Goal: Task Accomplishment & Management: Manage account settings

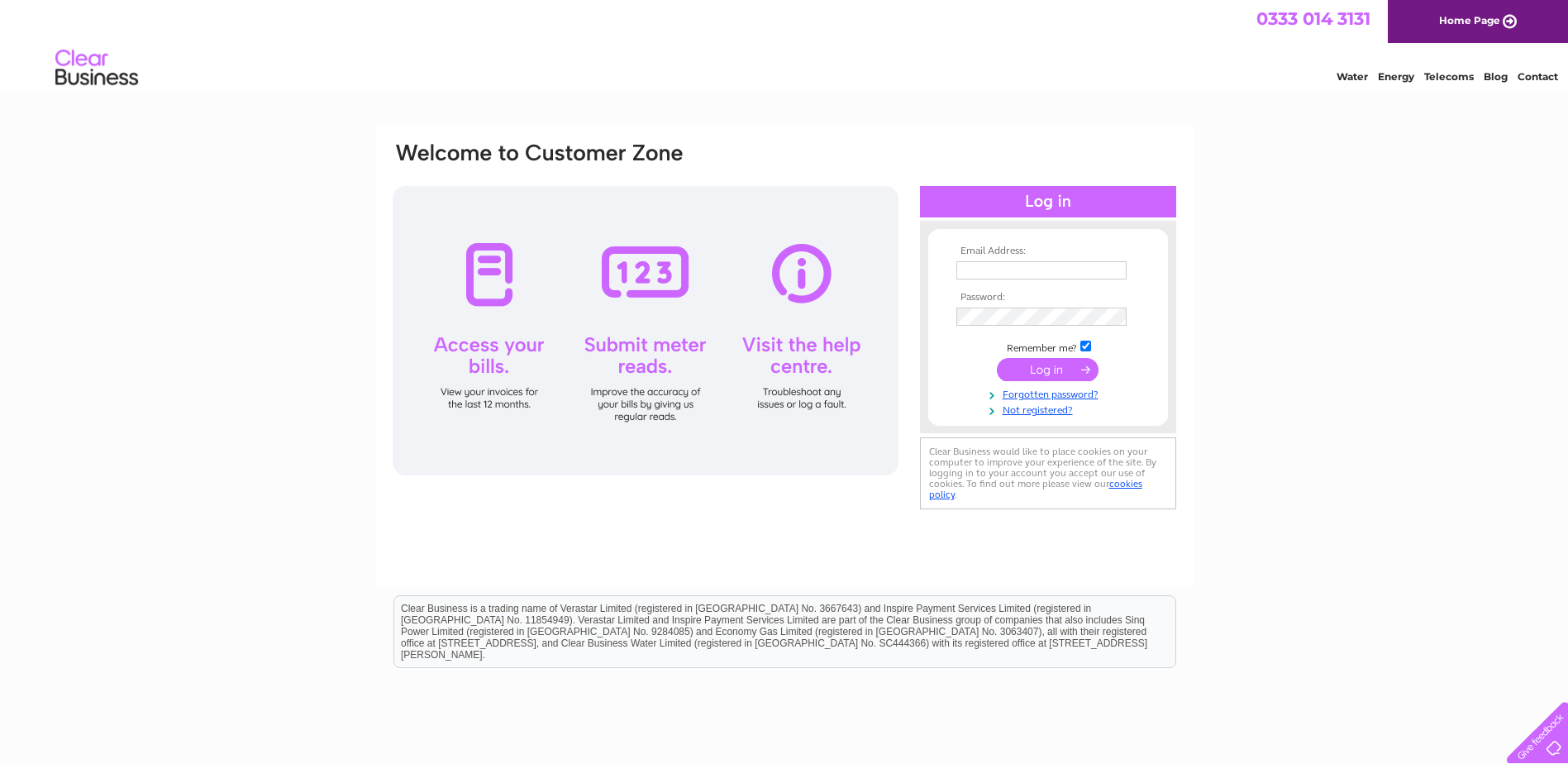
click at [1056, 265] on input "text" at bounding box center [1042, 271] width 171 height 18
type input "[PERSON_NAME][EMAIL_ADDRESS][DOMAIN_NAME]"
click at [997, 360] on input "submit" at bounding box center [1047, 371] width 102 height 23
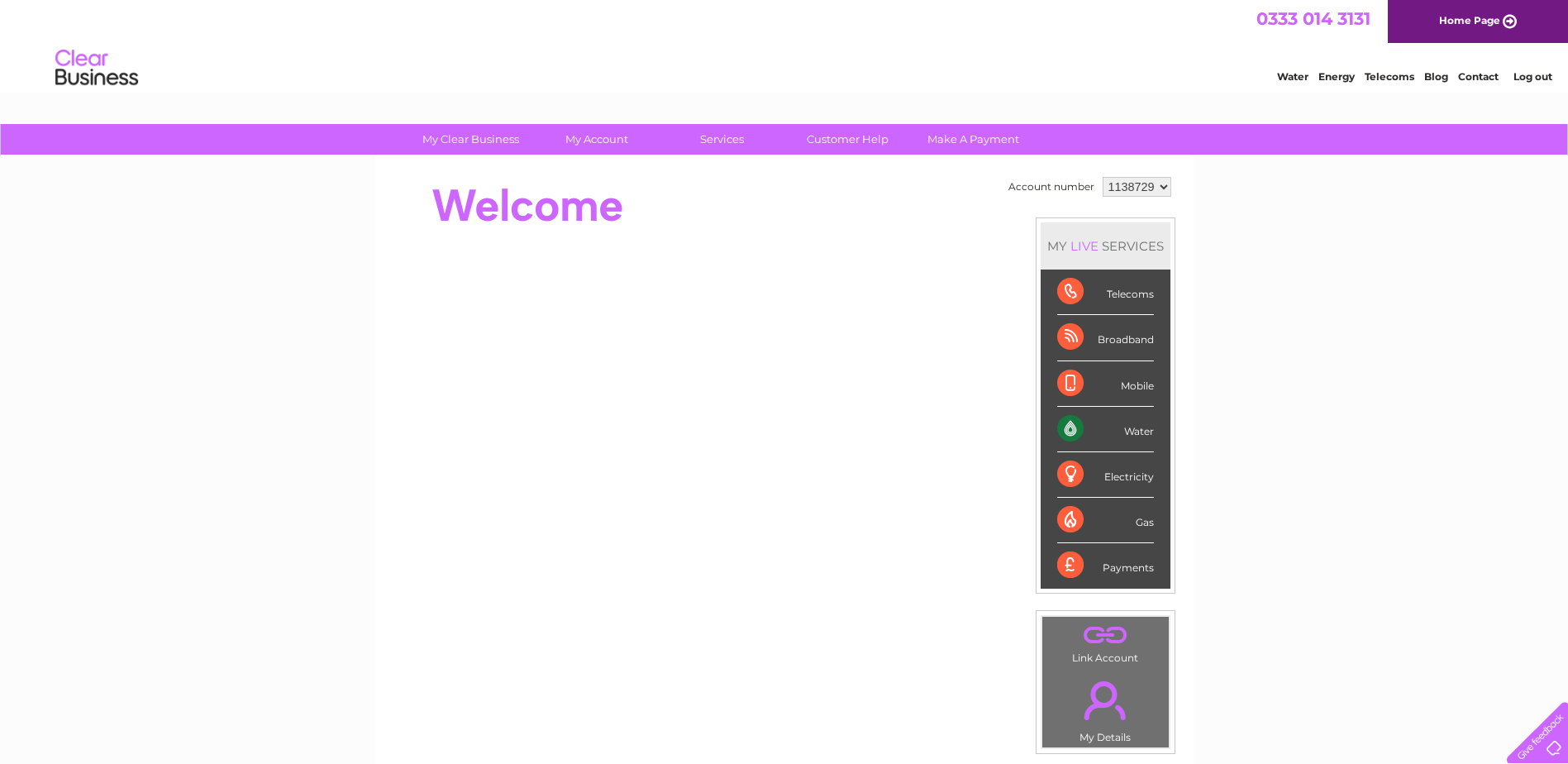
click at [1121, 429] on div "Water" at bounding box center [1105, 430] width 96 height 46
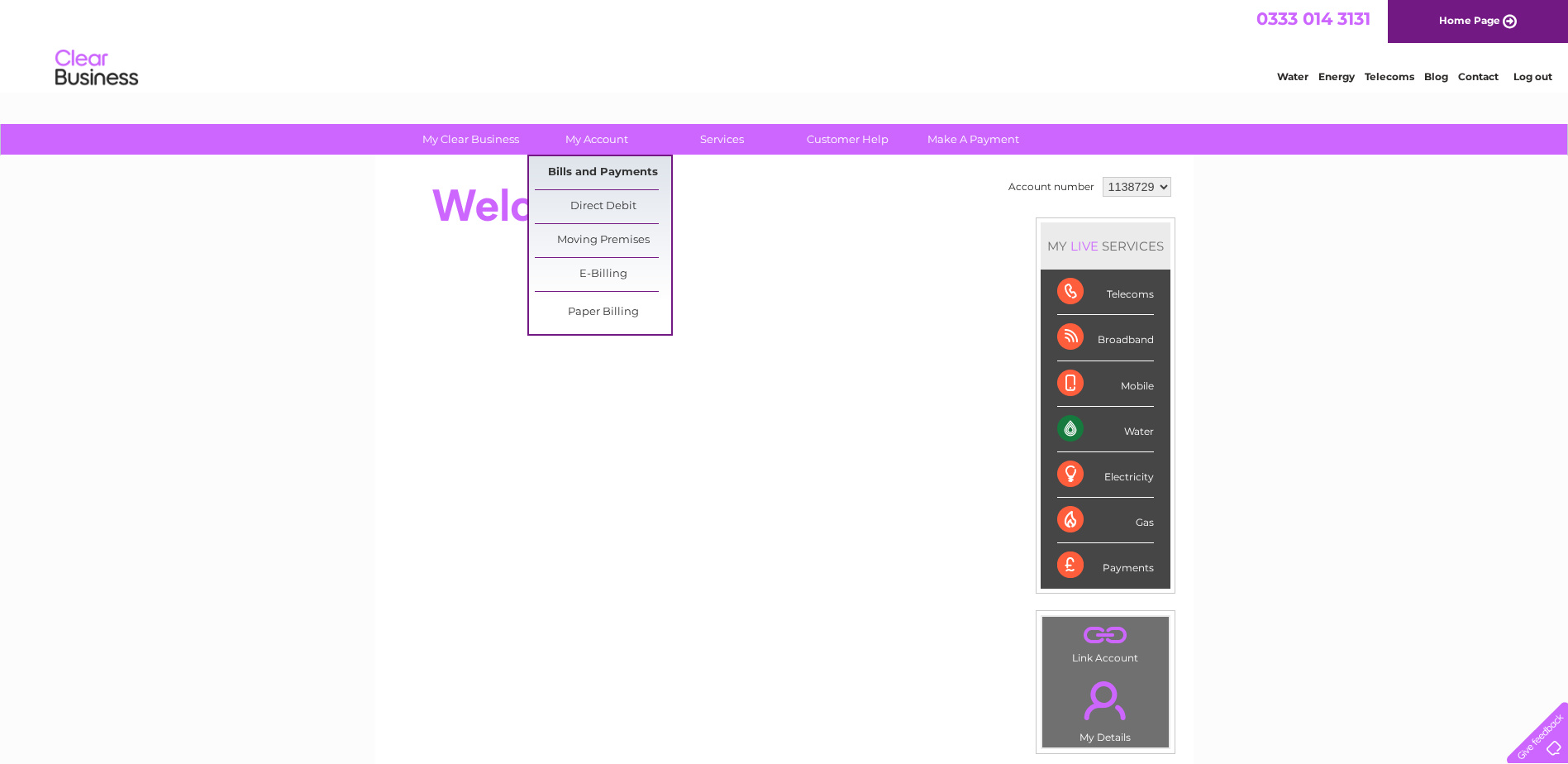
click at [604, 179] on link "Bills and Payments" at bounding box center [602, 172] width 137 height 33
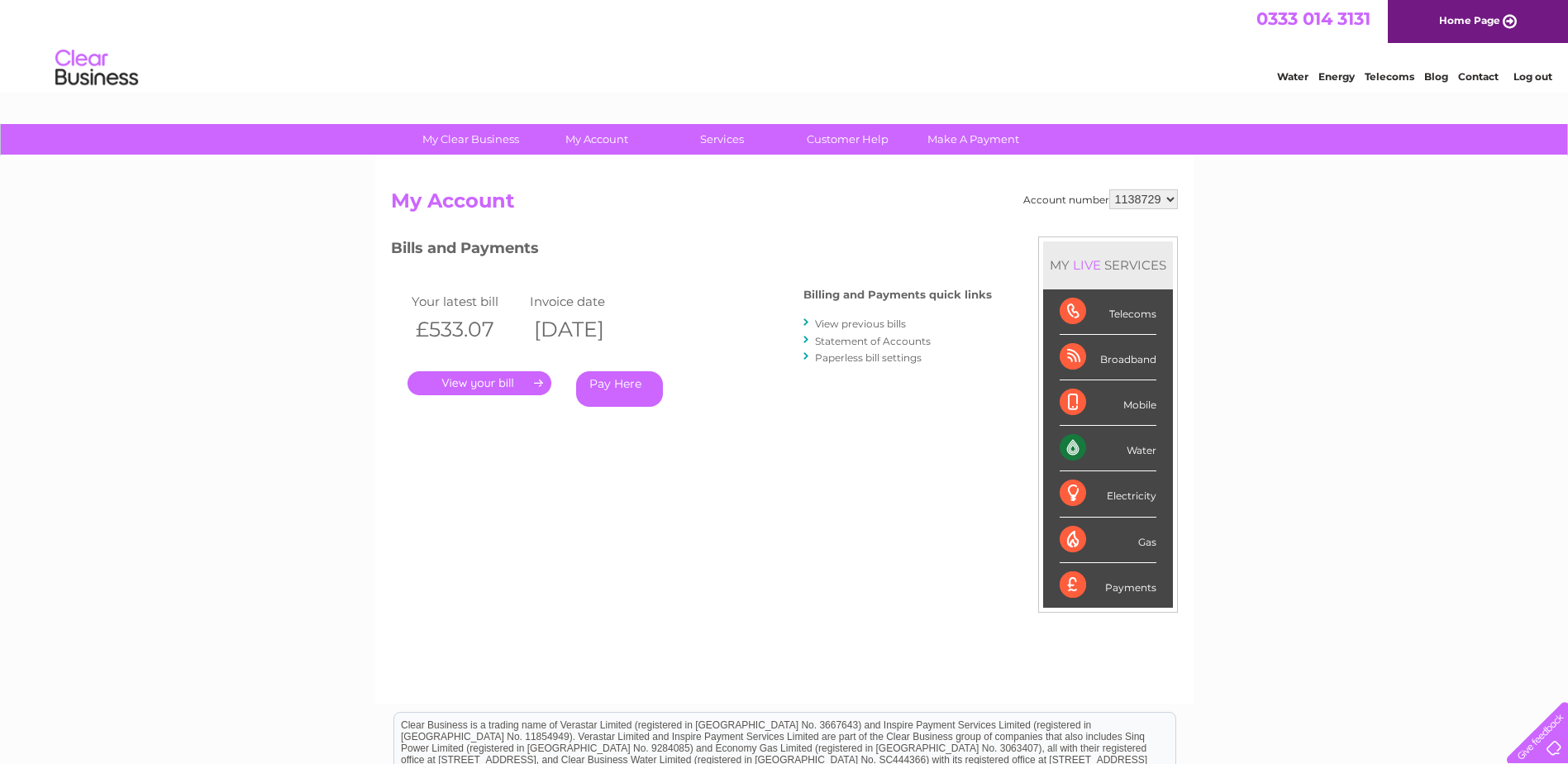
click at [485, 381] on link "." at bounding box center [480, 383] width 144 height 24
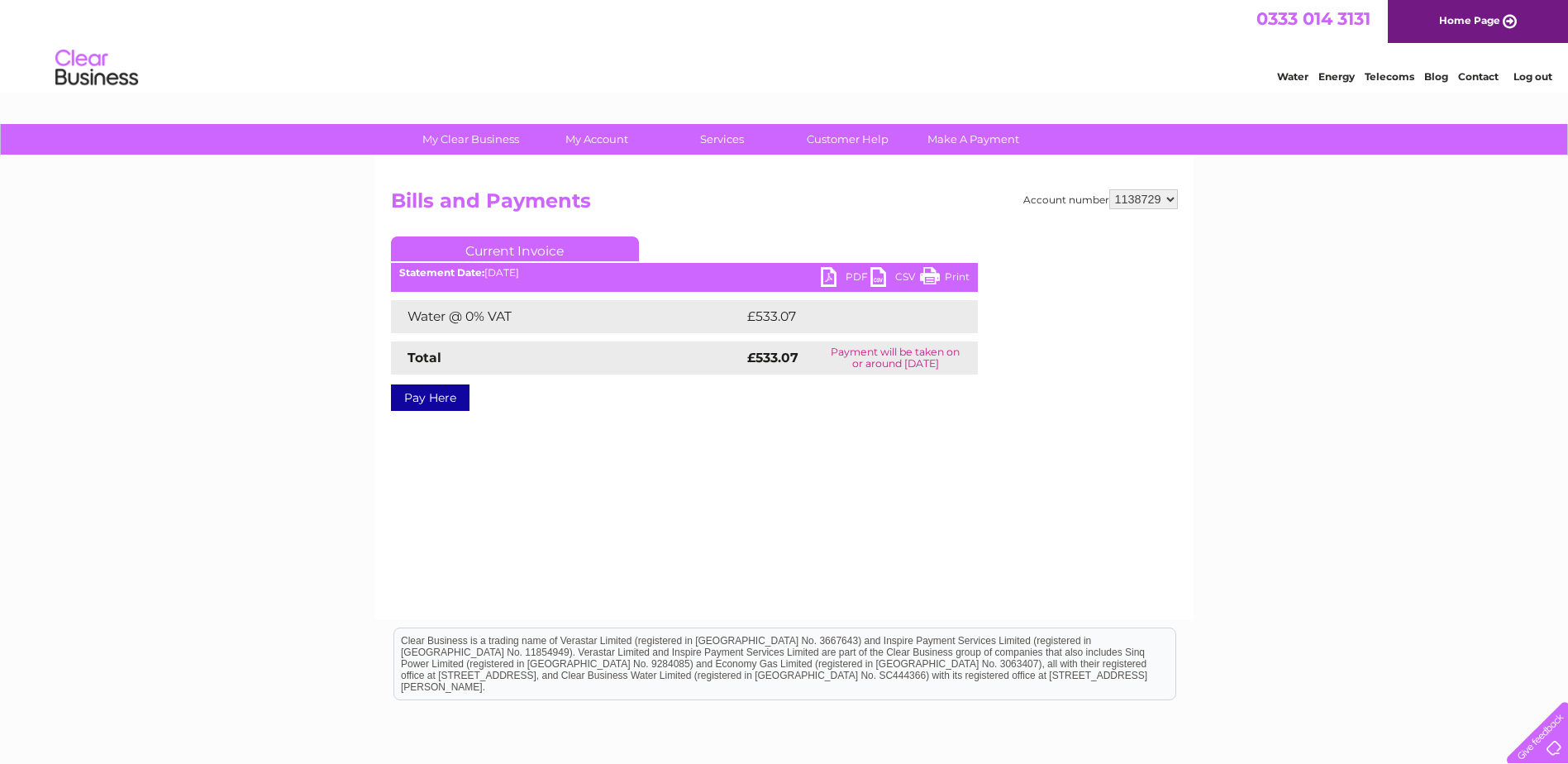
click at [851, 275] on link "PDF" at bounding box center [845, 279] width 50 height 24
